Goal: Task Accomplishment & Management: Manage account settings

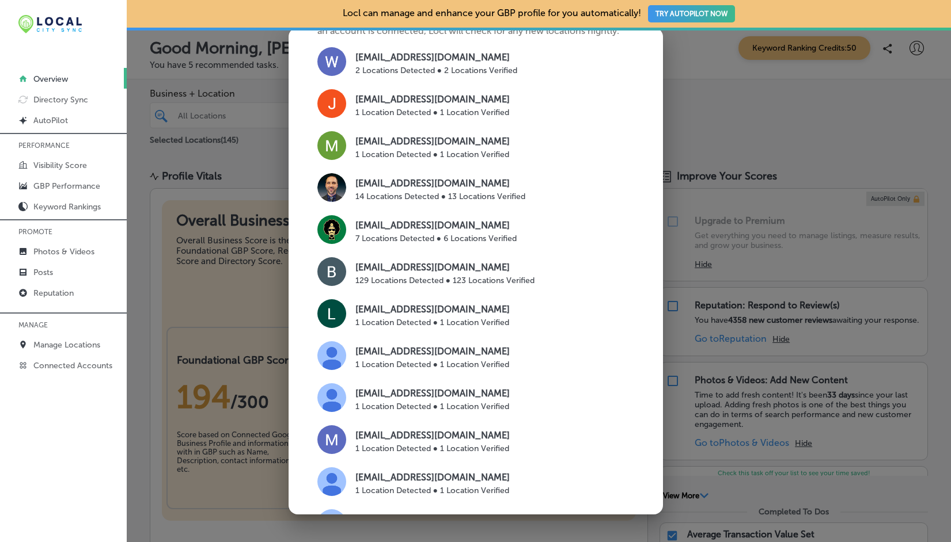
scroll to position [674, 0]
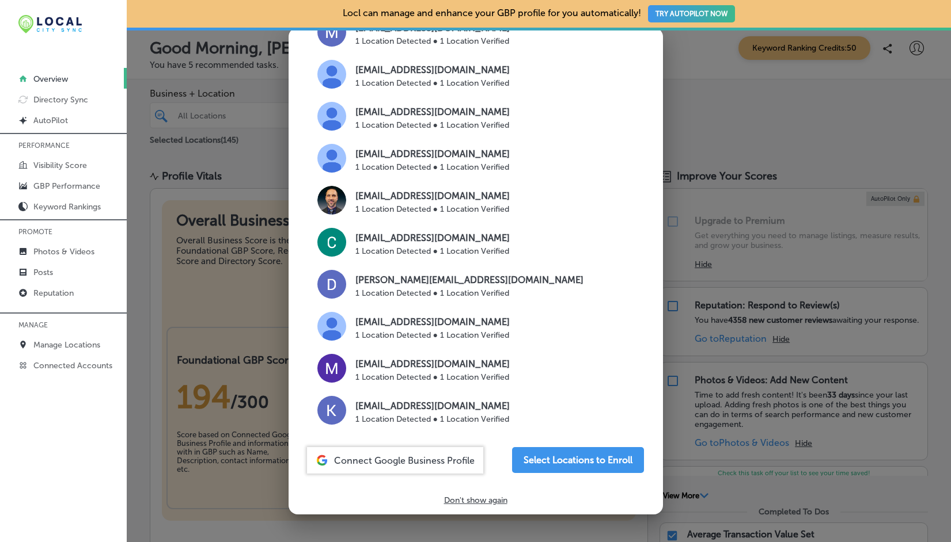
click at [479, 500] on p "Don't show again" at bounding box center [475, 501] width 63 height 10
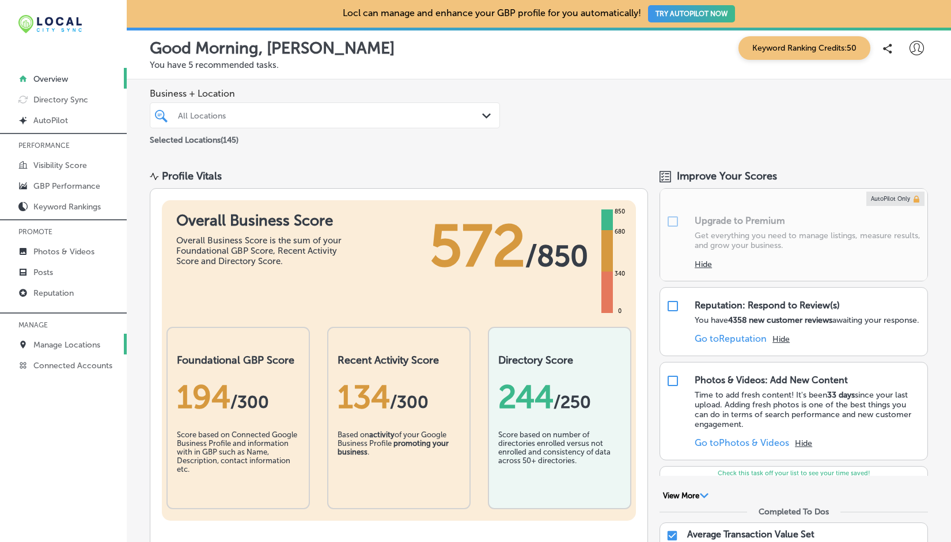
click at [79, 343] on p "Manage Locations" at bounding box center [66, 345] width 67 height 10
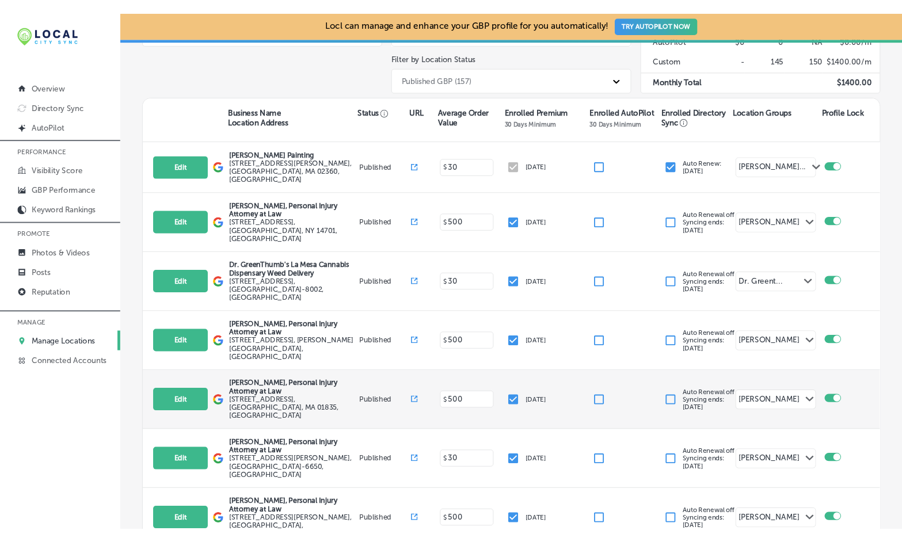
scroll to position [172, 0]
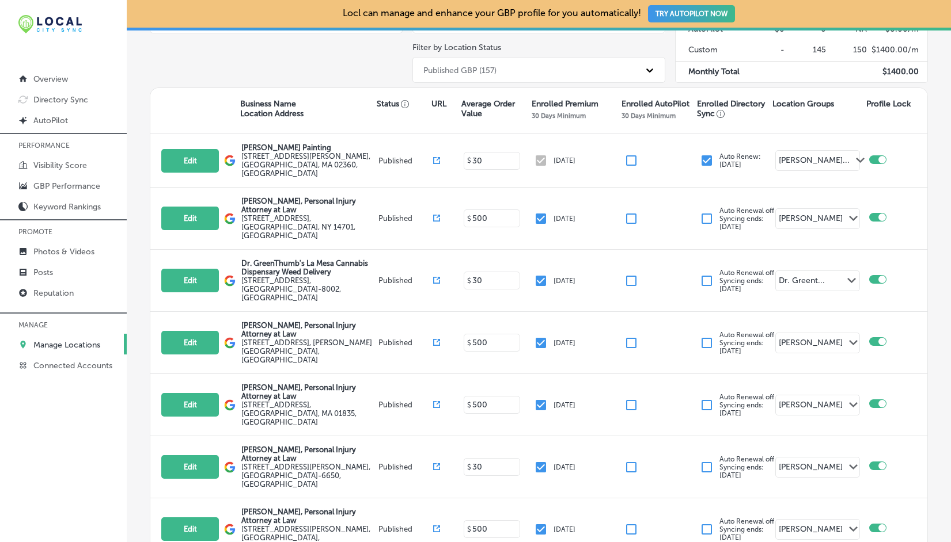
click at [578, 78] on div "Published GBP (157)" at bounding box center [528, 69] width 222 height 19
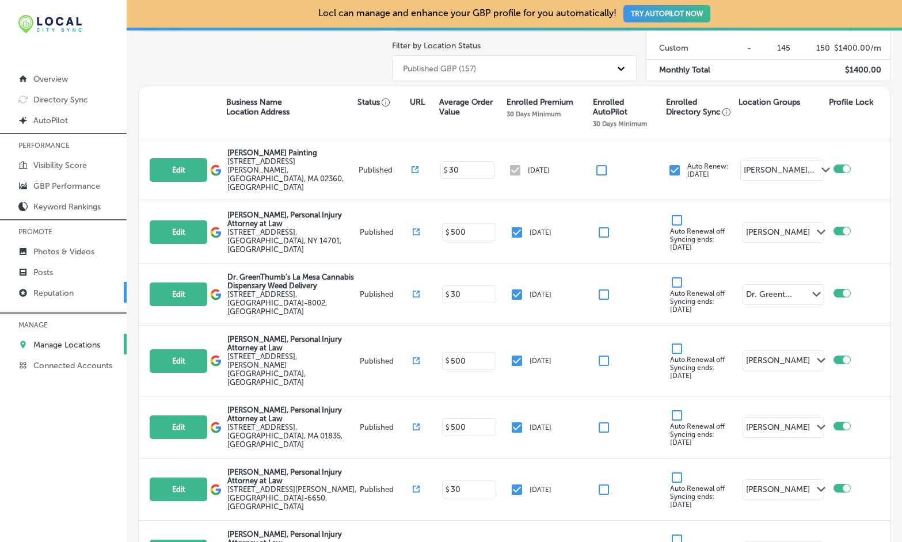
click at [72, 294] on p "Reputation" at bounding box center [53, 294] width 40 height 10
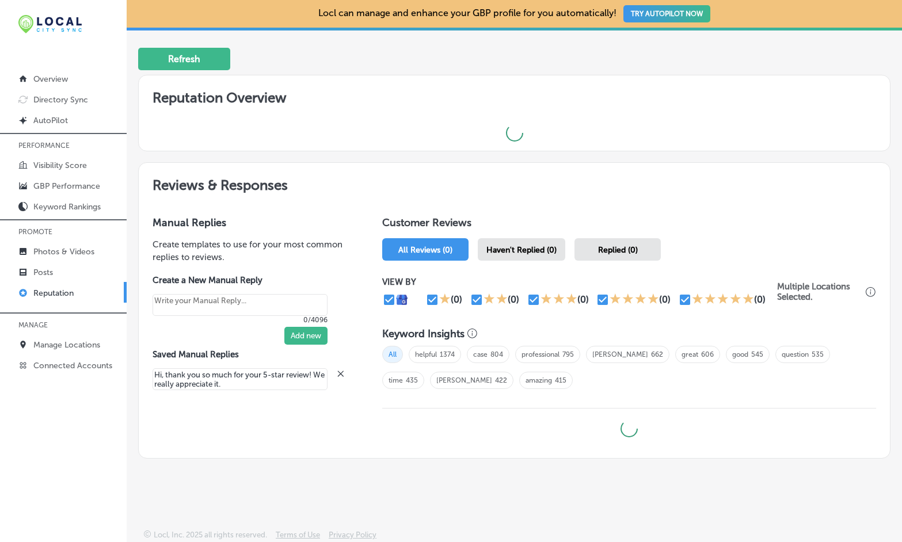
scroll to position [308, 0]
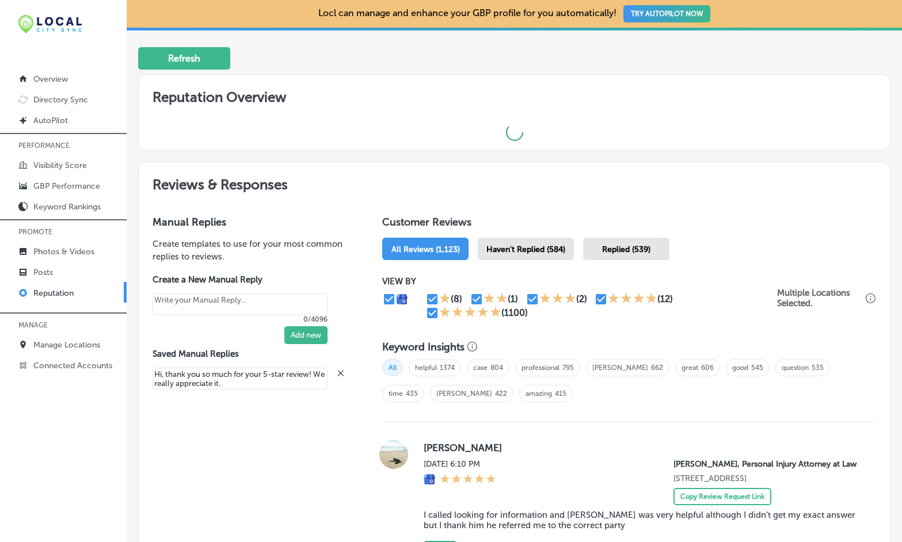
type textarea "x"
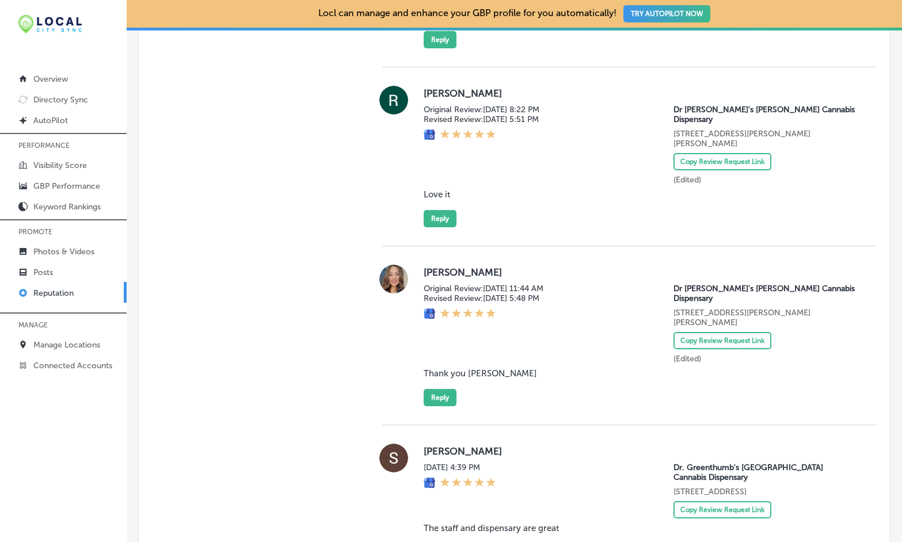
scroll to position [1665, 0]
